Goal: Check status: Check status

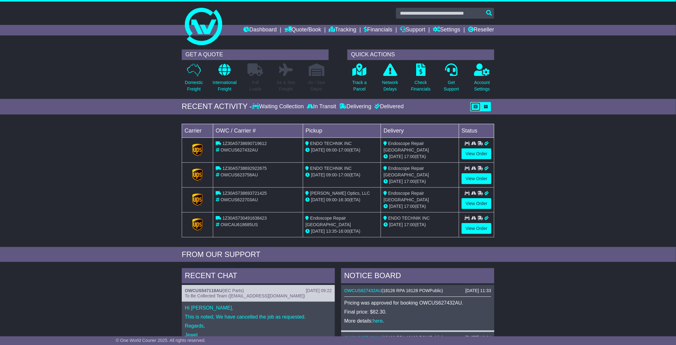
scroll to position [405, 0]
drag, startPoint x: 0, startPoint y: 0, endPoint x: 273, endPoint y: 107, distance: 293.4
click at [273, 107] on div "Waiting Collection" at bounding box center [278, 106] width 53 height 7
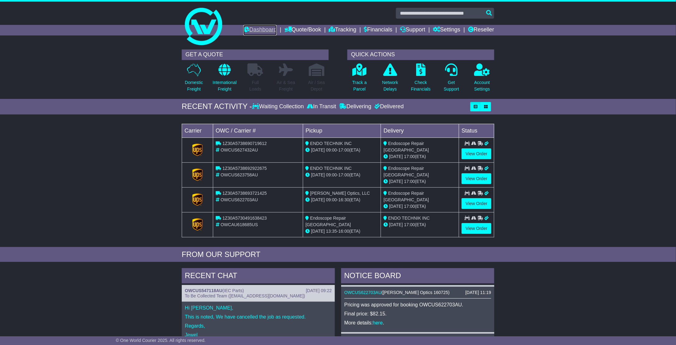
click at [258, 28] on link "Dashboard" at bounding box center [259, 30] width 33 height 11
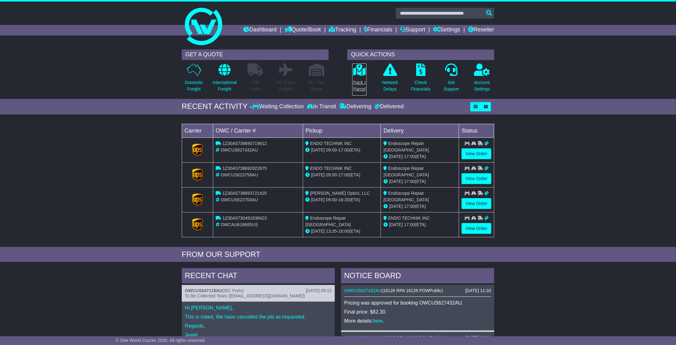
click at [363, 82] on p "Track a Parcel" at bounding box center [359, 85] width 14 height 13
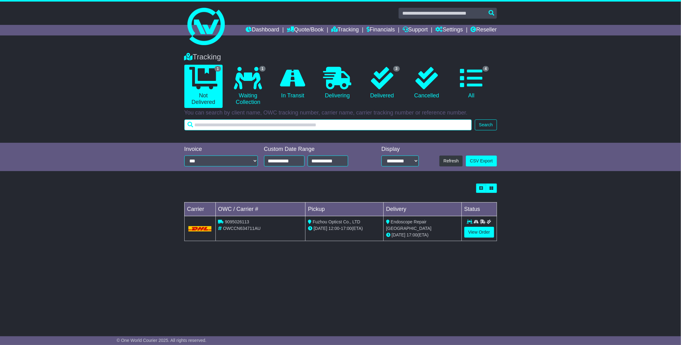
click at [363, 128] on input "text" at bounding box center [328, 125] width 288 height 11
type input "***"
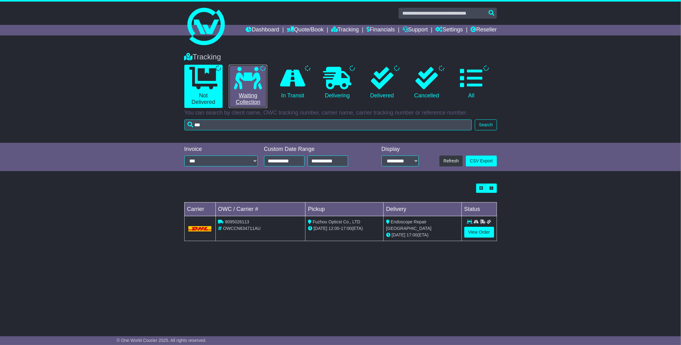
click at [251, 91] on link "Waiting Collection" at bounding box center [248, 86] width 38 height 43
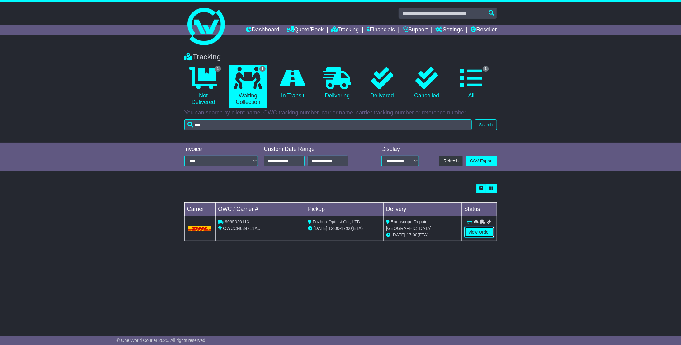
click at [480, 231] on link "View Order" at bounding box center [479, 232] width 30 height 11
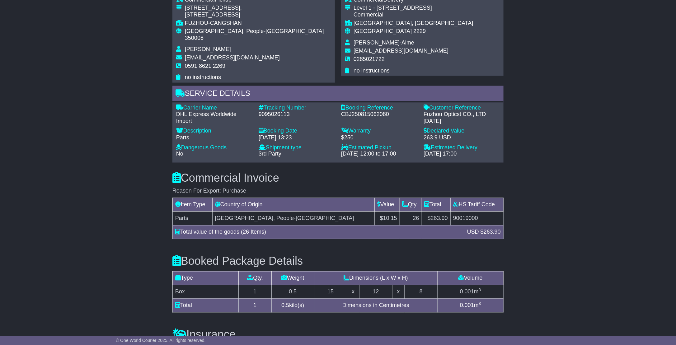
scroll to position [342, 0]
